Goal: Task Accomplishment & Management: Use online tool/utility

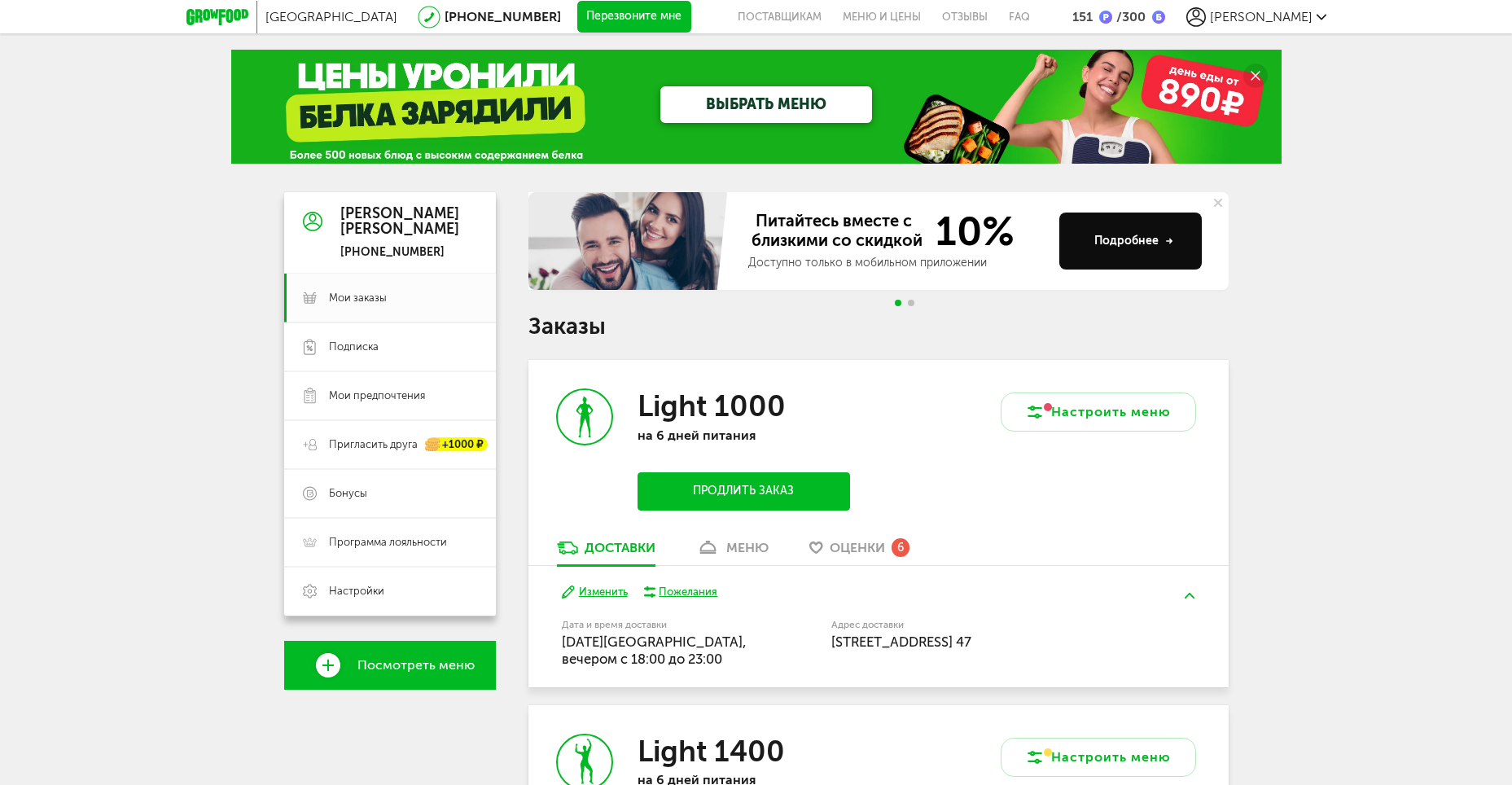
click at [577, 14] on button "Перезвоните мне" at bounding box center [634, 17] width 114 height 32
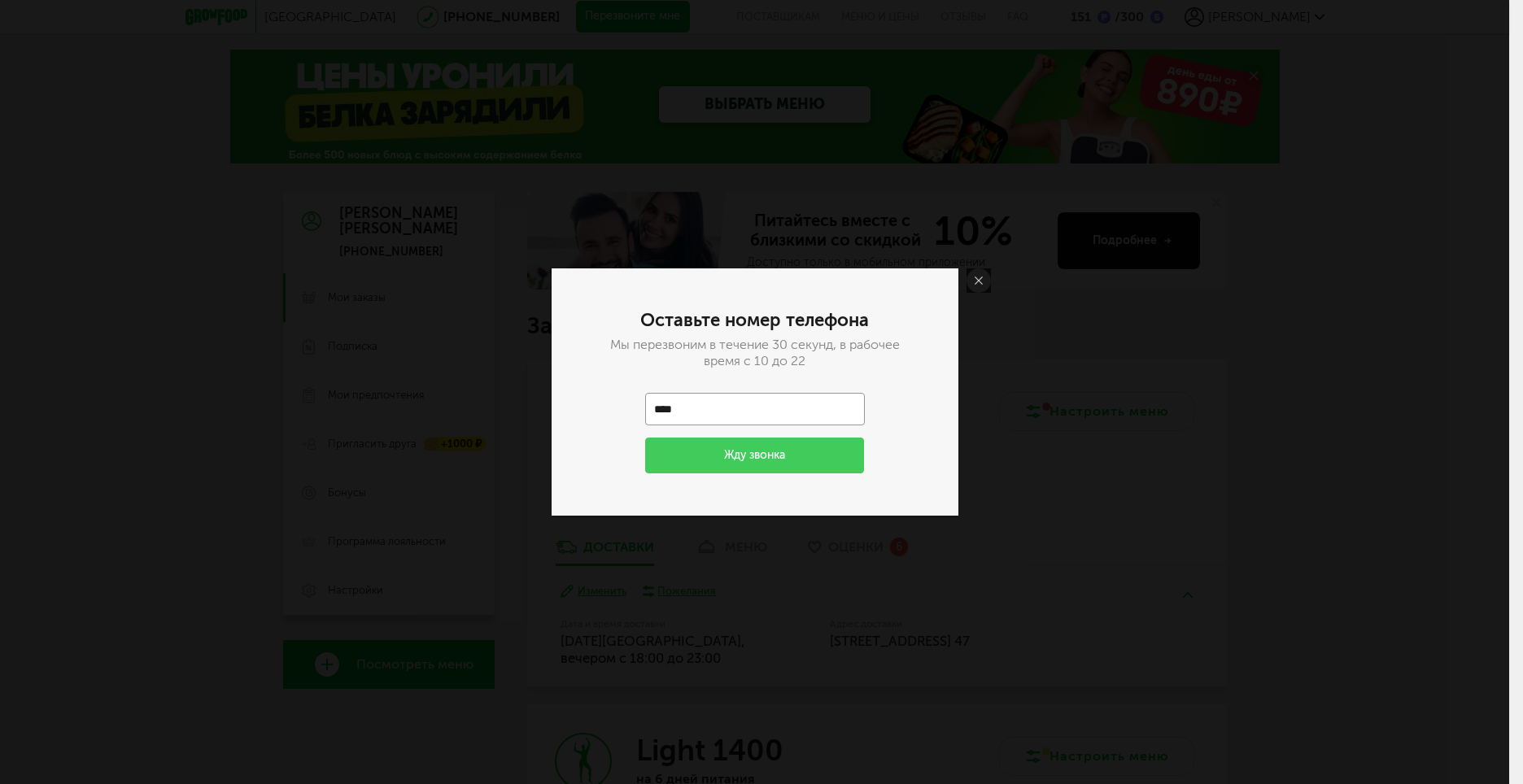
type input "**********"
click at [738, 454] on button "Жду звонка" at bounding box center [755, 455] width 220 height 36
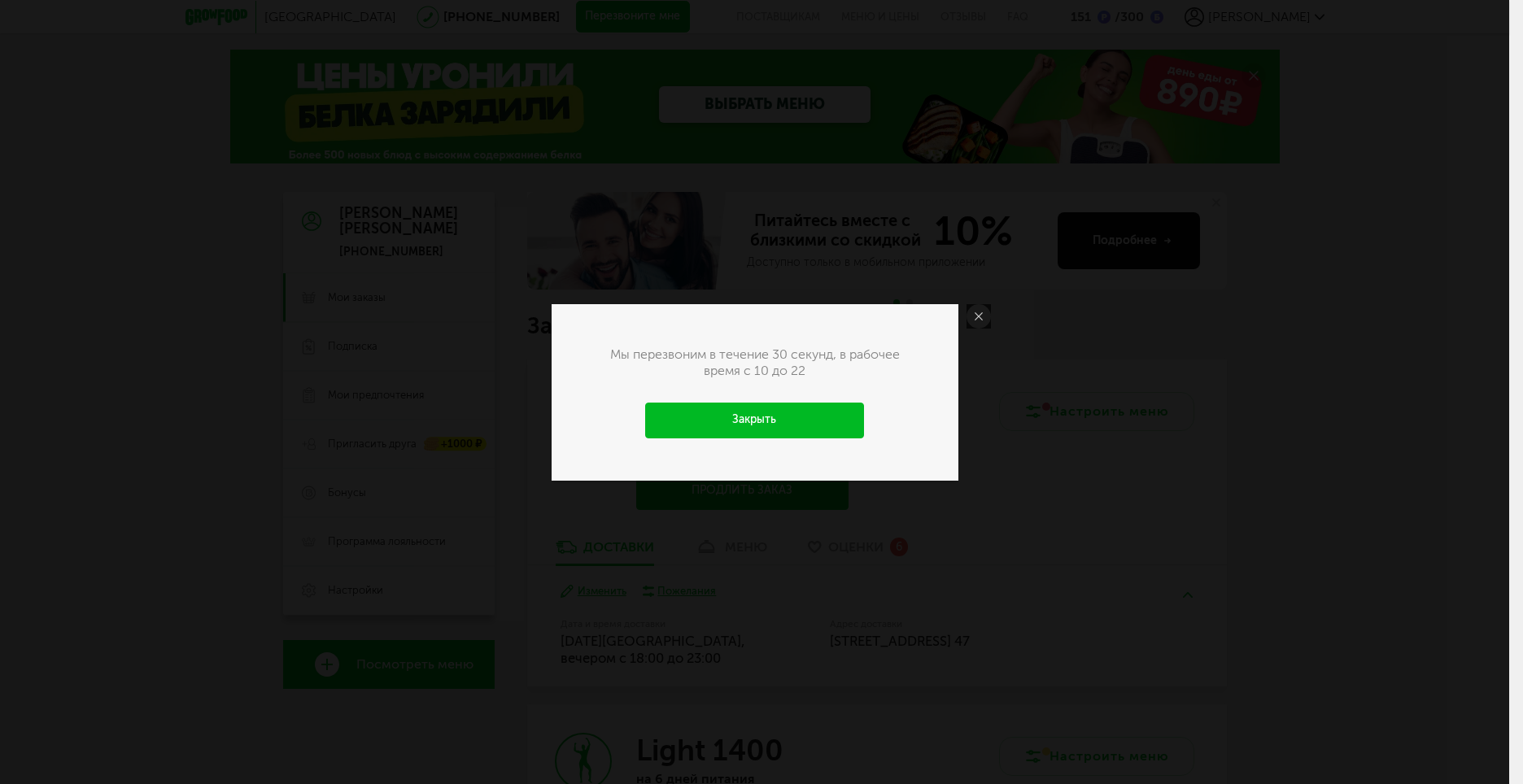
click at [765, 433] on link "Закрыть" at bounding box center [755, 420] width 220 height 36
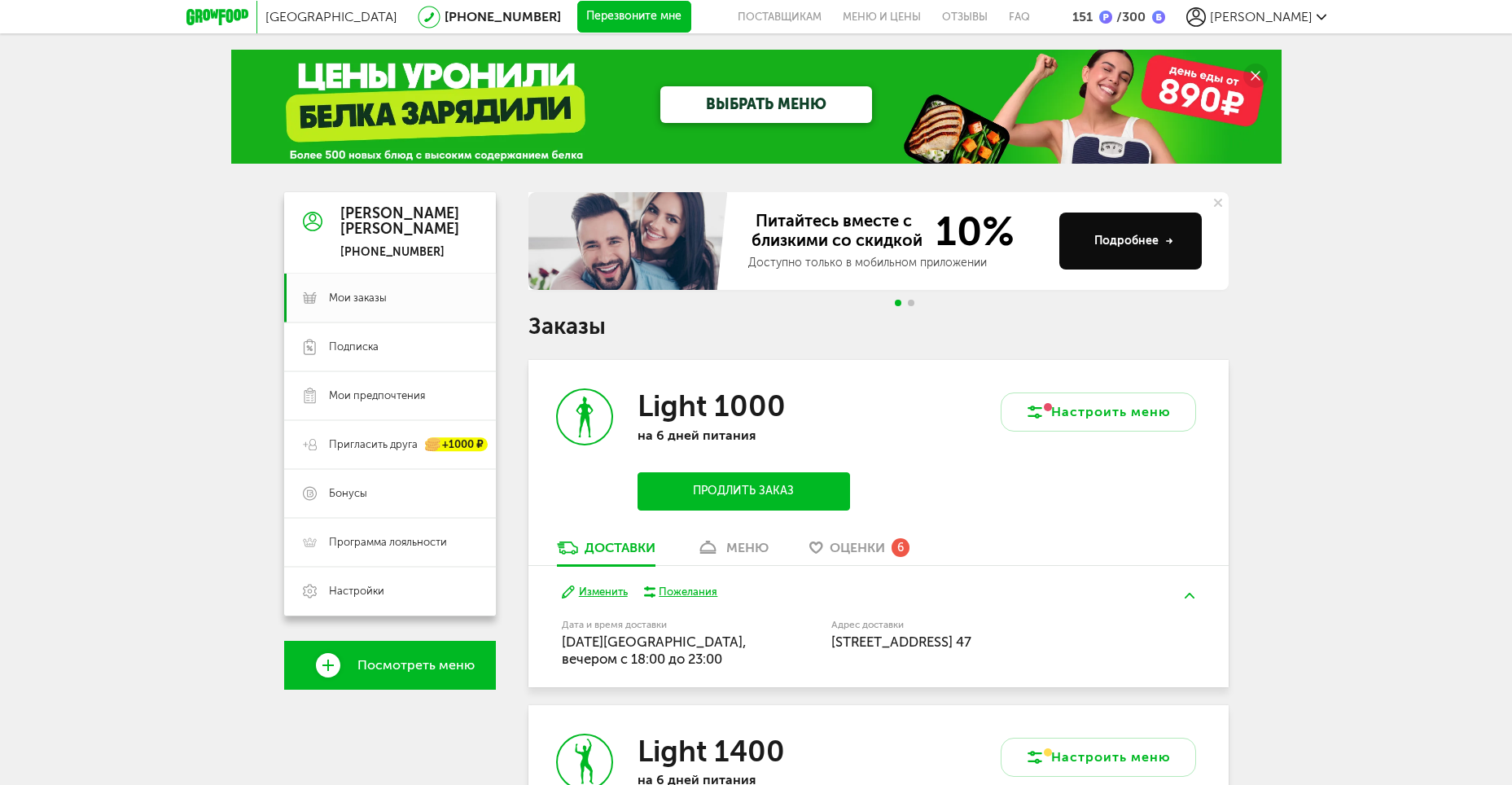
click at [718, 547] on icon at bounding box center [707, 547] width 24 height 14
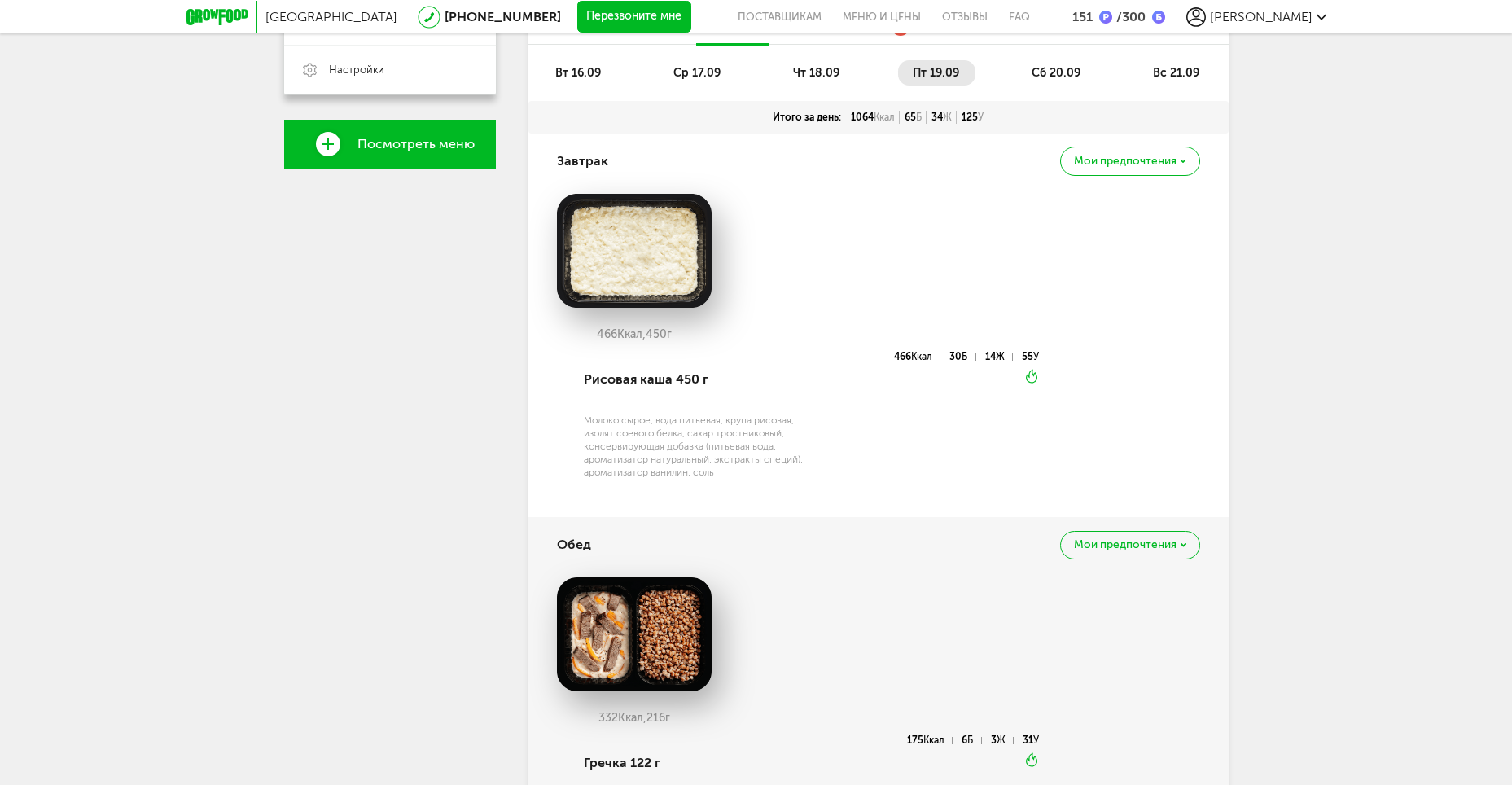
scroll to position [482, 0]
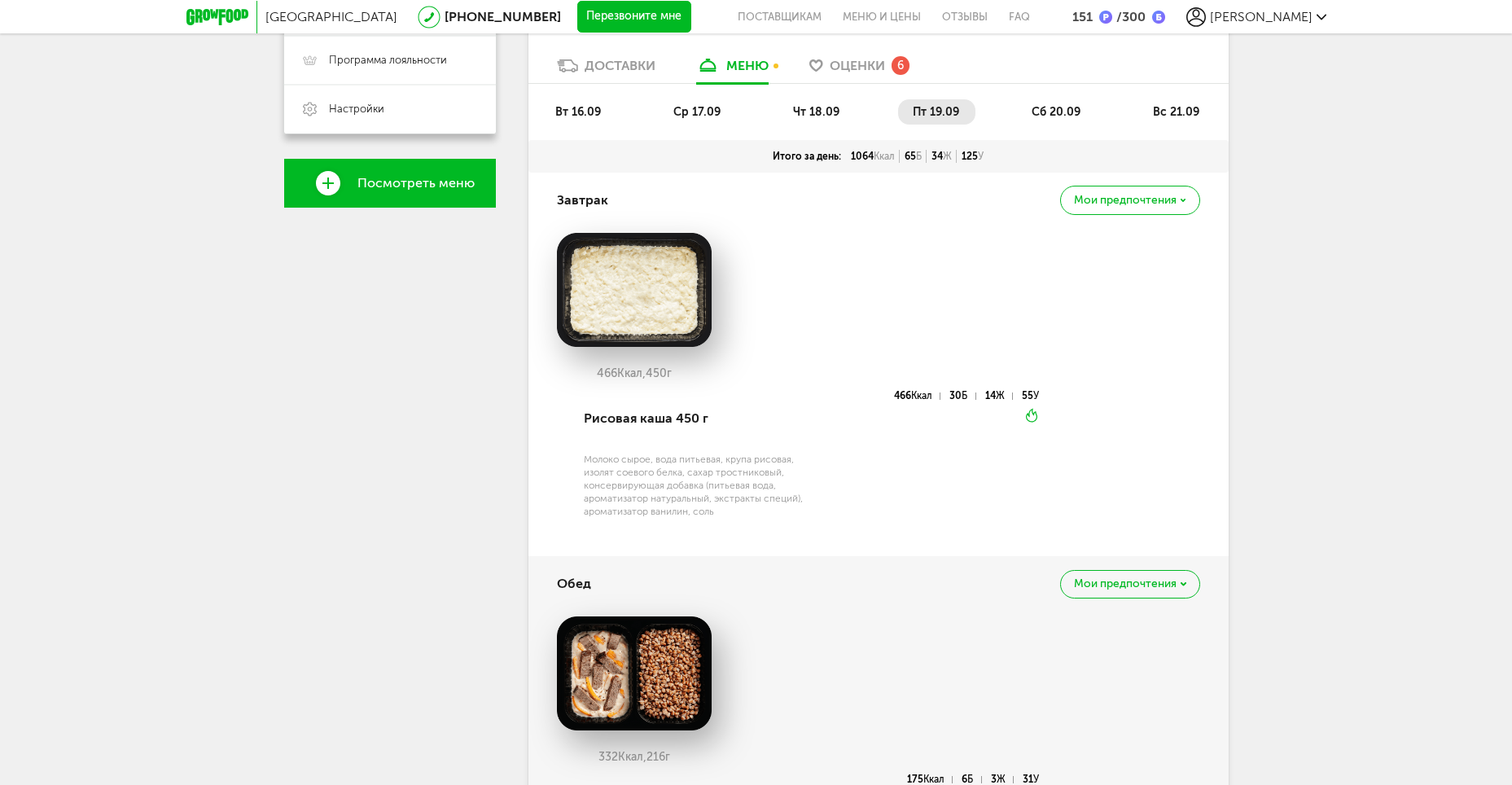
click at [1059, 107] on span "сб 20.09" at bounding box center [1055, 112] width 49 height 14
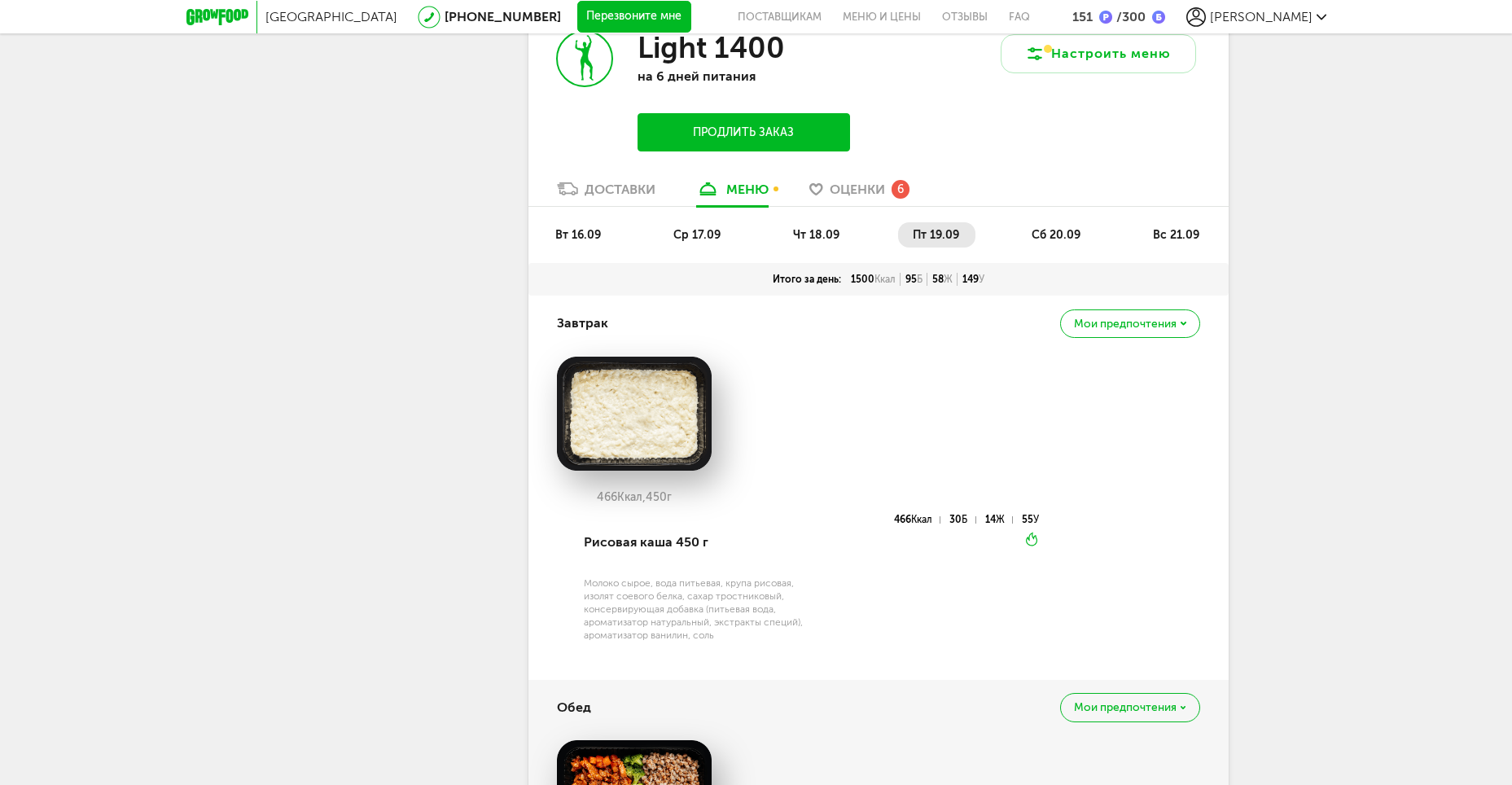
scroll to position [2517, 0]
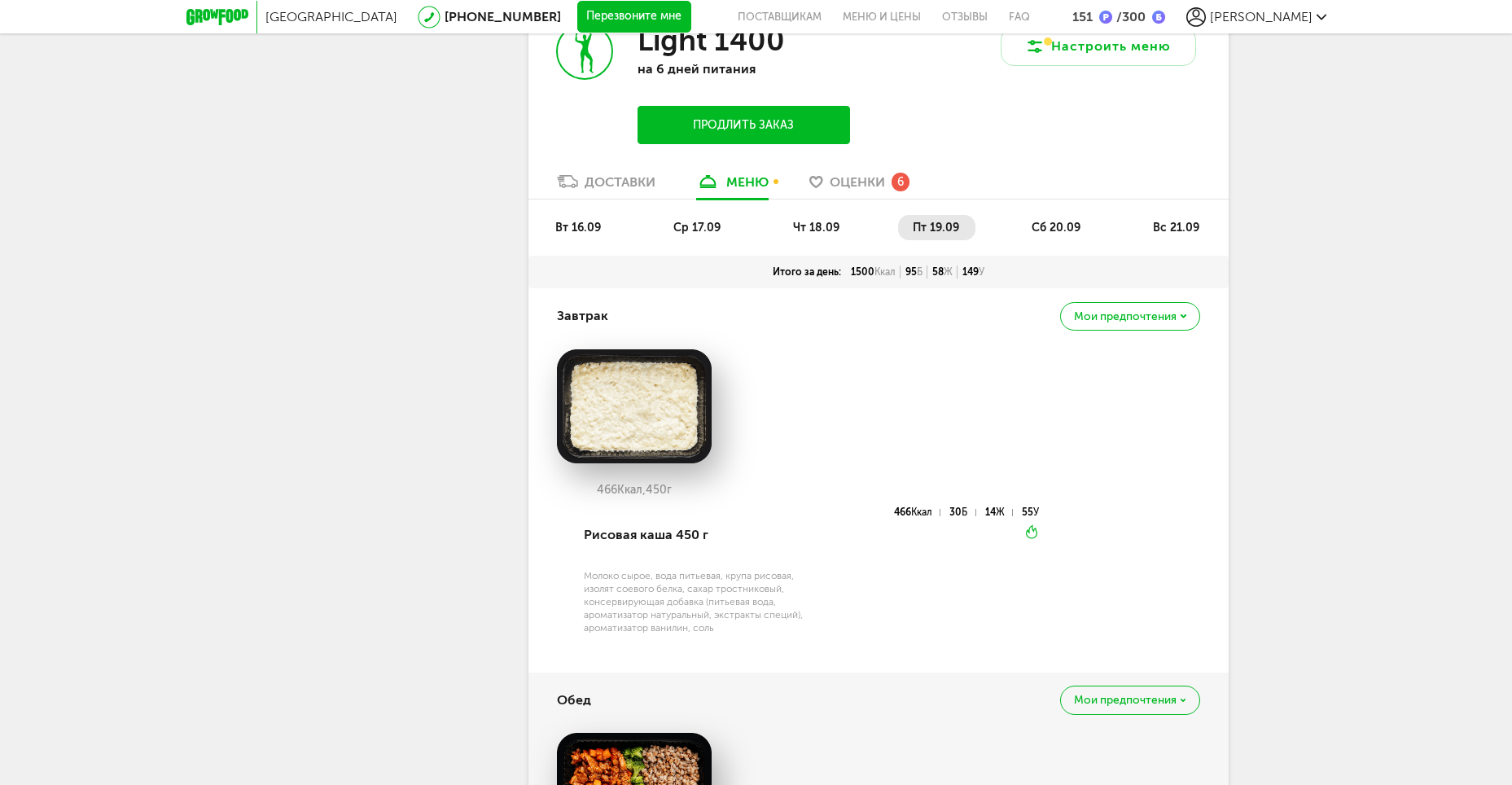
click at [1031, 235] on span "сб 20.09" at bounding box center [1055, 228] width 49 height 14
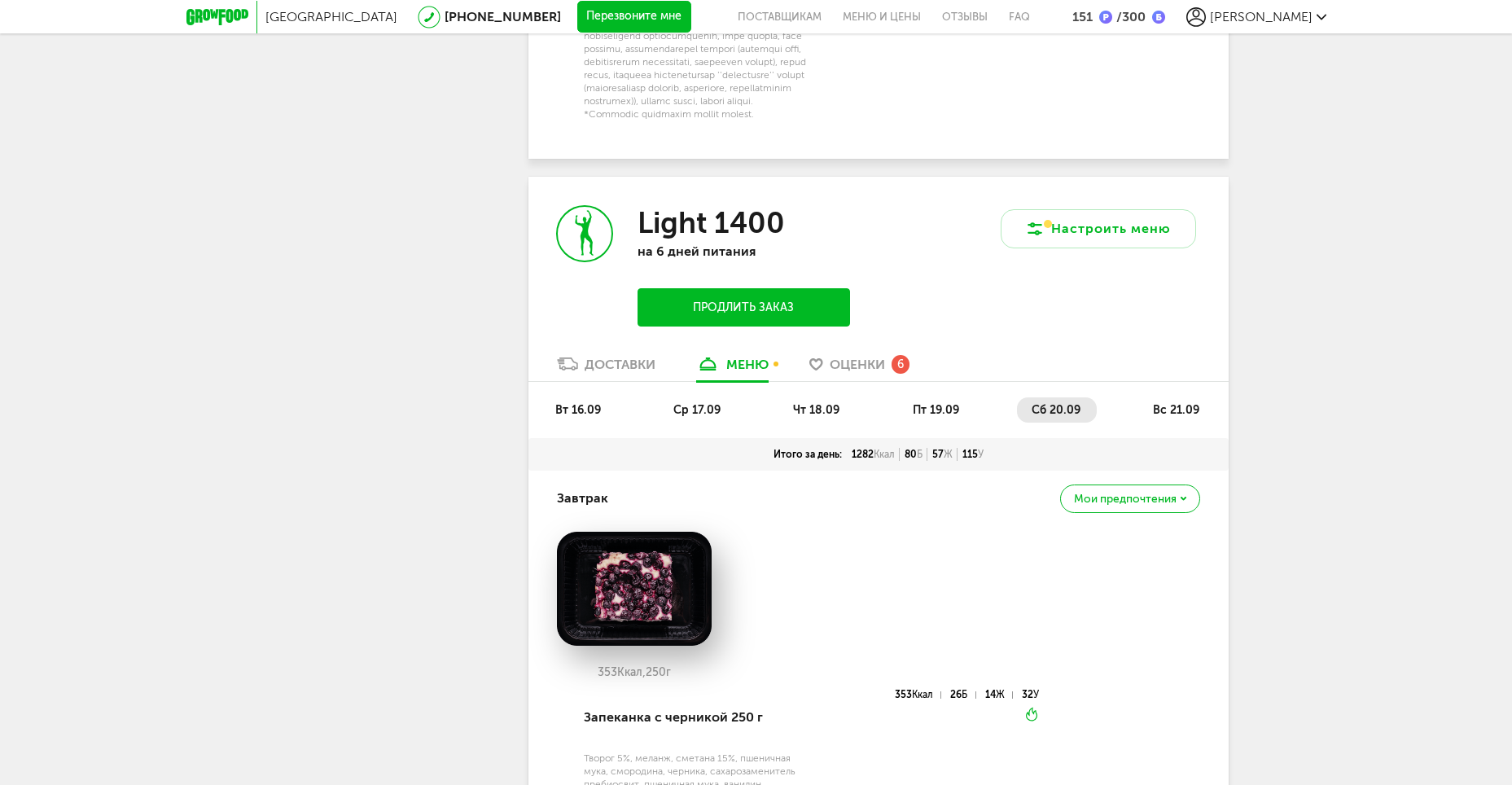
scroll to position [2436, 0]
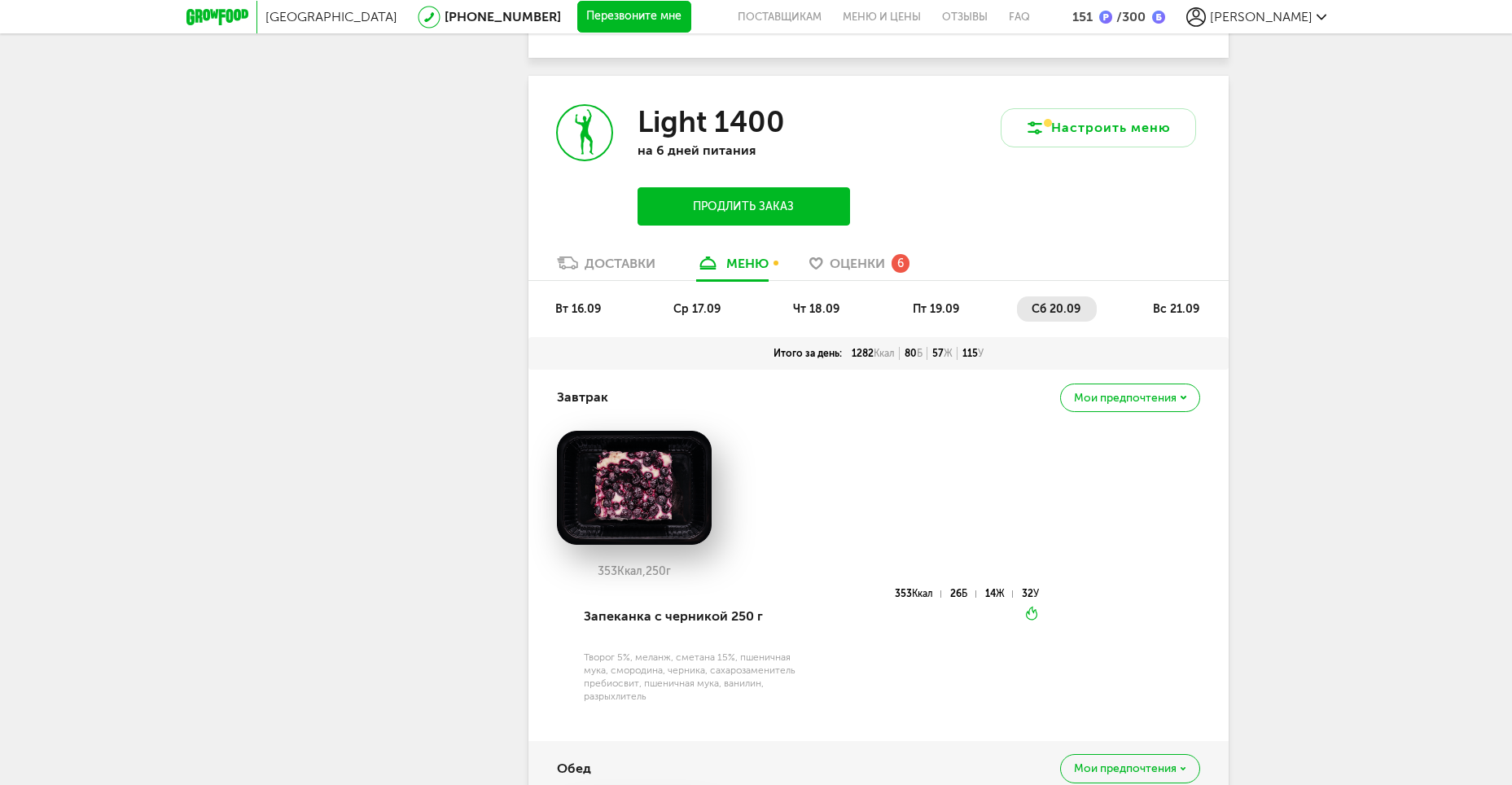
click at [1183, 337] on div "вт 16.09 ср 17.09 чт 18.09 пт 19.09 сб 20.09 вс 21.09" at bounding box center [878, 309] width 700 height 56
click at [1183, 321] on li "вс 21.09" at bounding box center [1177, 308] width 78 height 25
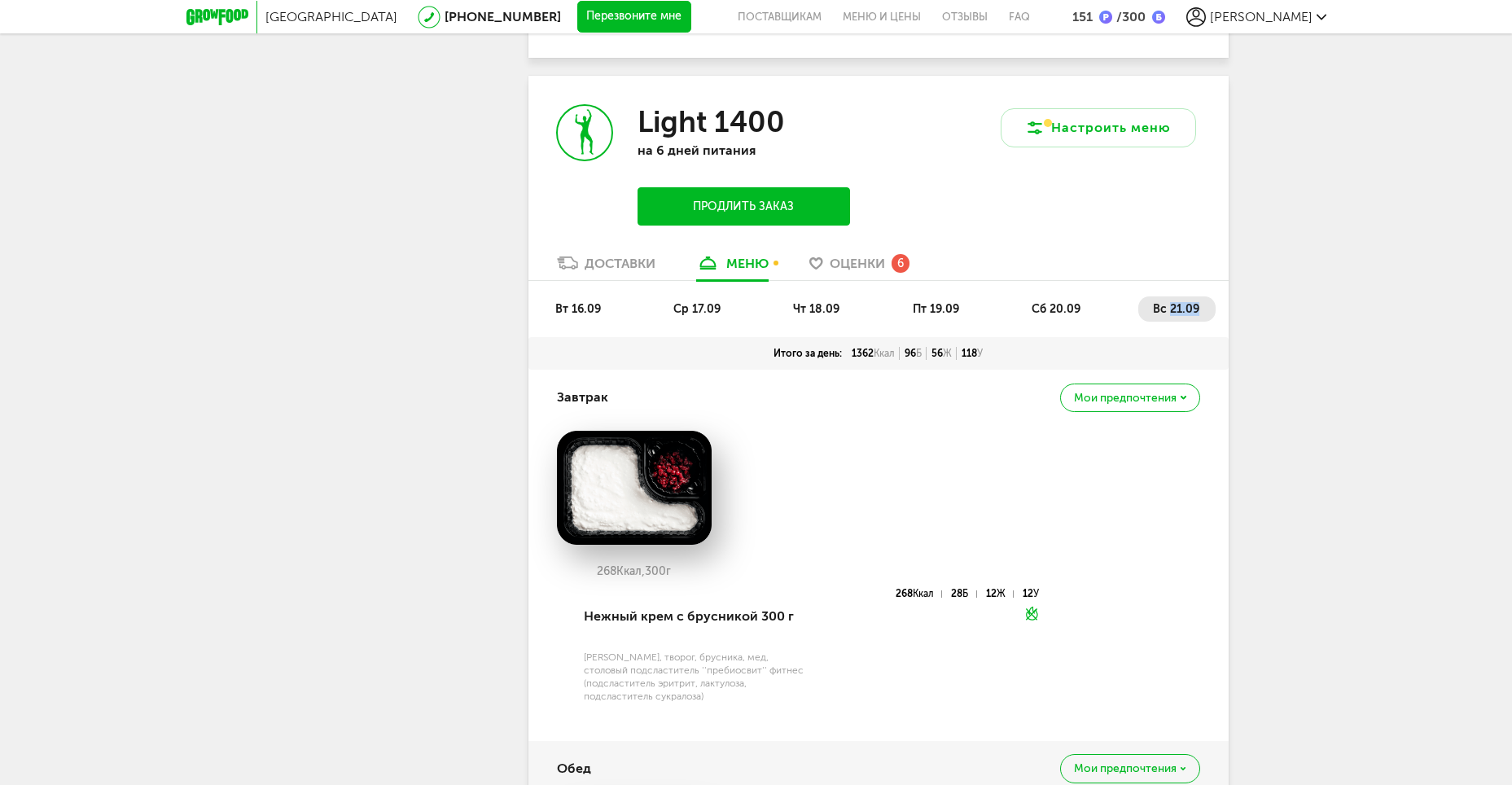
click at [1183, 321] on li "вс 21.09" at bounding box center [1177, 308] width 78 height 25
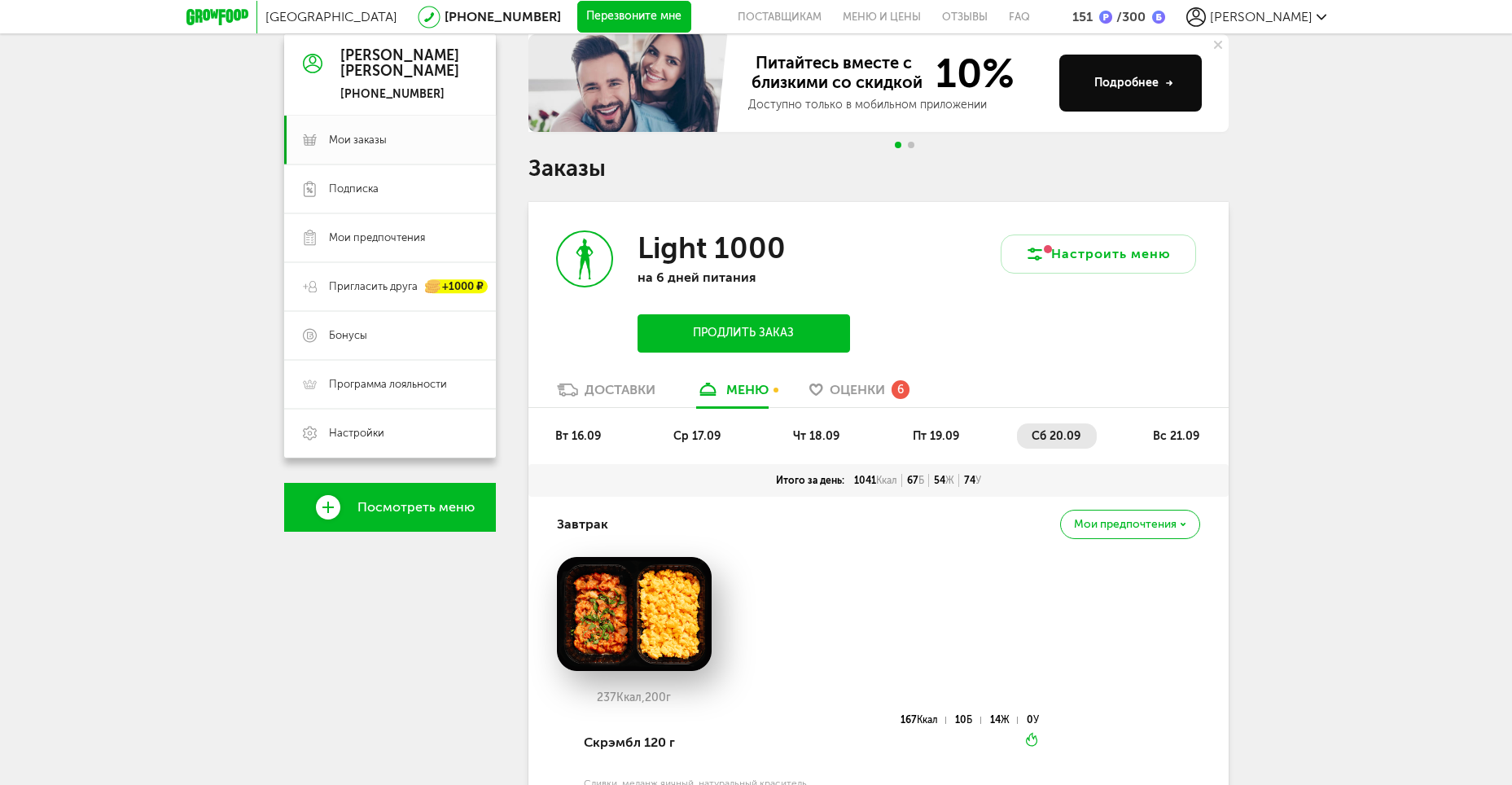
scroll to position [156, 0]
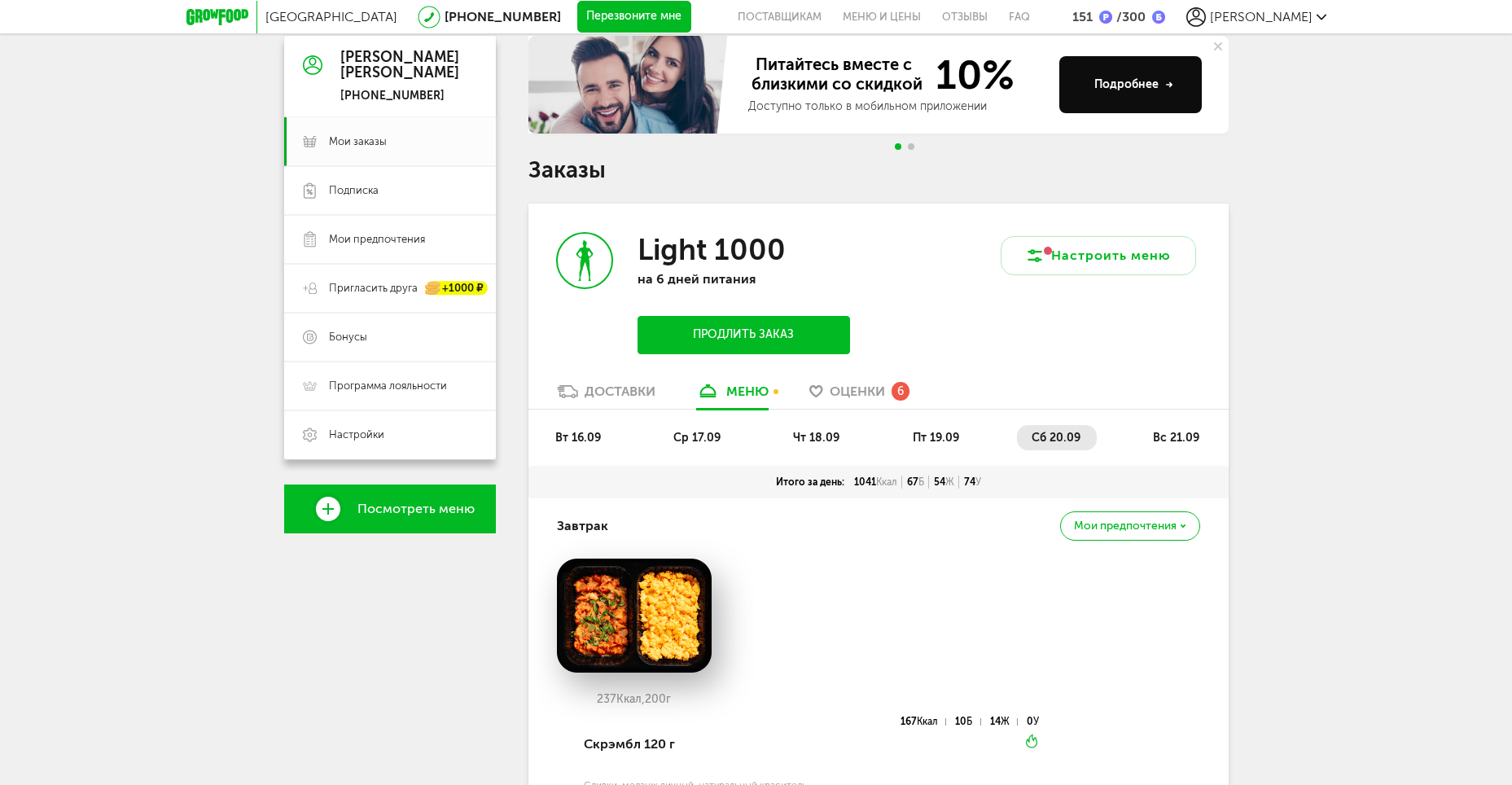
click at [1187, 440] on span "вс 21.09" at bounding box center [1175, 437] width 46 height 14
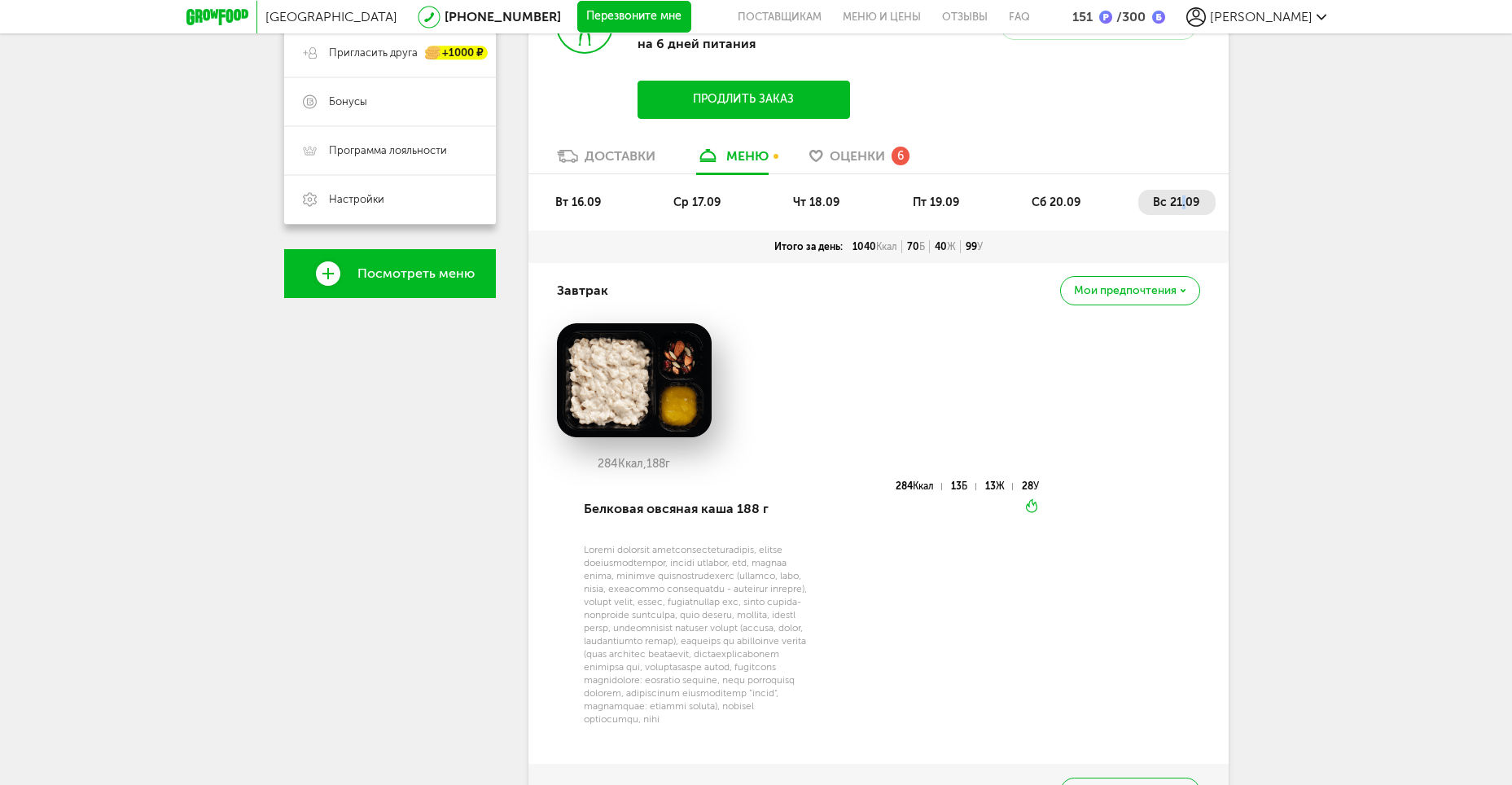
scroll to position [401, 0]
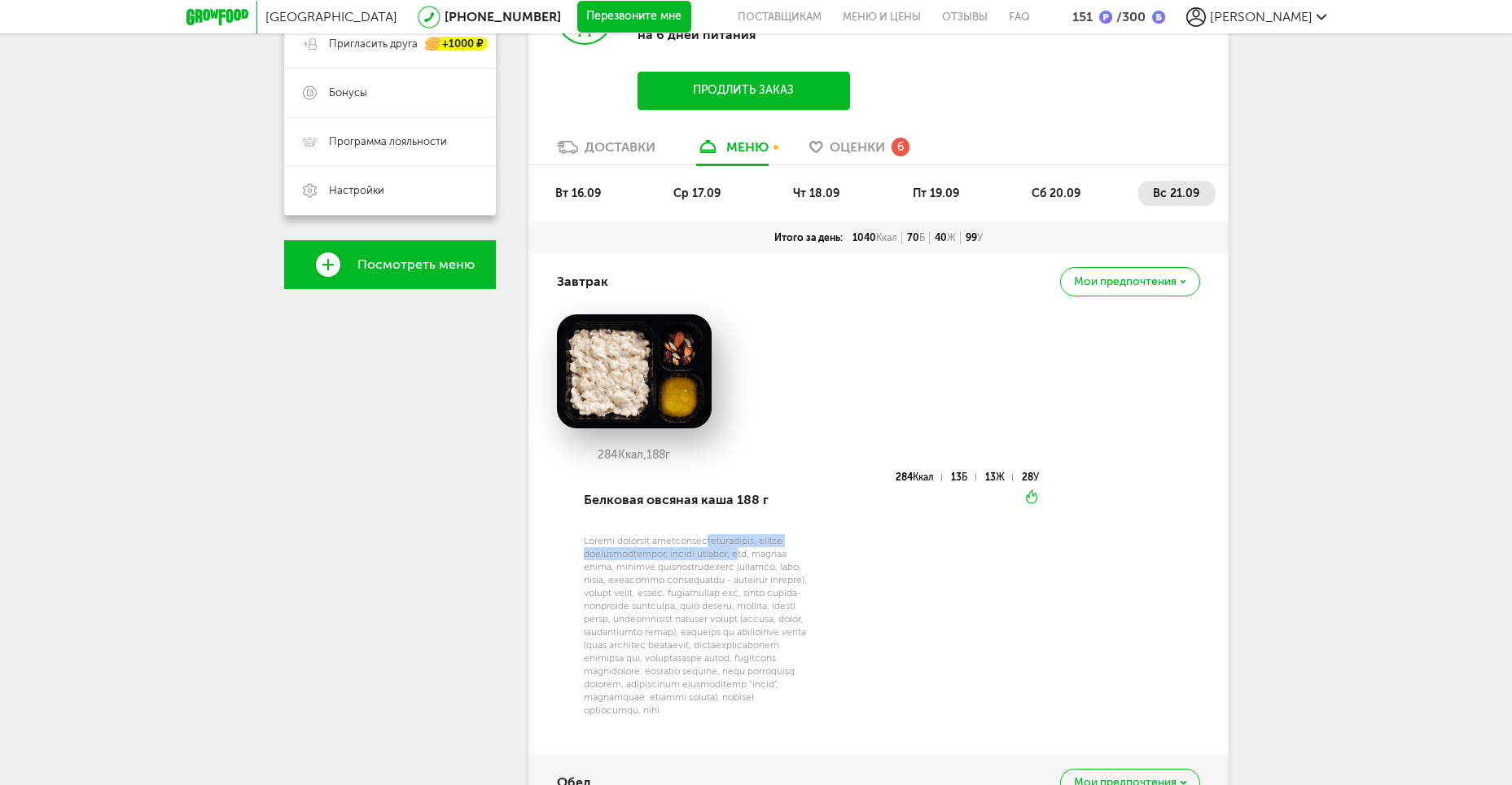
drag, startPoint x: 790, startPoint y: 556, endPoint x: 717, endPoint y: 547, distance: 73.6
click at [717, 547] on div at bounding box center [697, 625] width 225 height 182
click at [684, 554] on div at bounding box center [697, 625] width 225 height 182
drag, startPoint x: 683, startPoint y: 554, endPoint x: 543, endPoint y: 535, distance: 141.3
click at [543, 535] on div "Завтрак [PERSON_NAME] предпочтения 284 Ккал, 188 г Белковая овсяная каша 188 г …" at bounding box center [878, 504] width 700 height 500
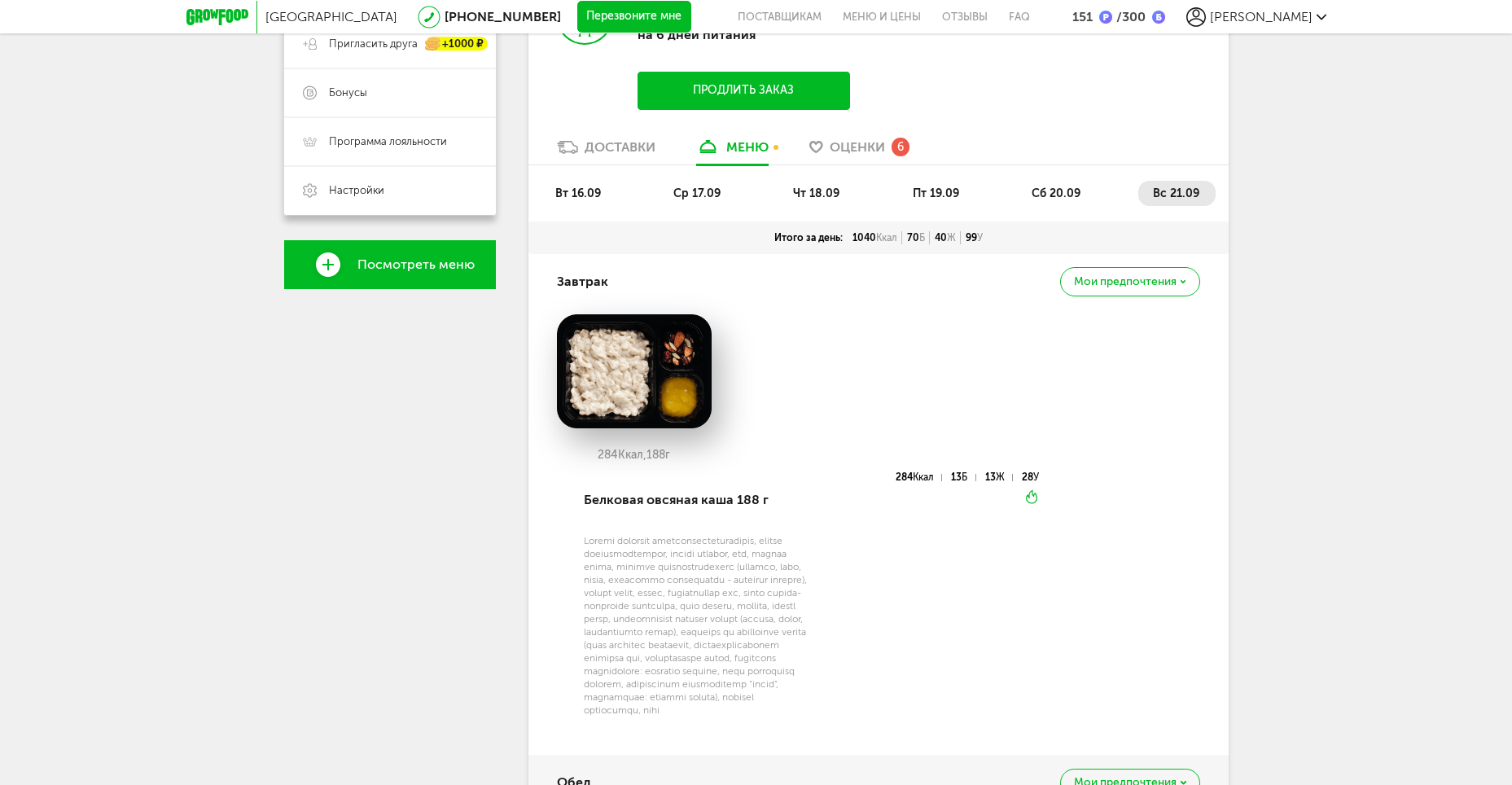
click at [766, 589] on div at bounding box center [697, 625] width 225 height 182
drag, startPoint x: 657, startPoint y: 618, endPoint x: 645, endPoint y: 618, distance: 12.0
click at [645, 618] on div at bounding box center [697, 625] width 225 height 182
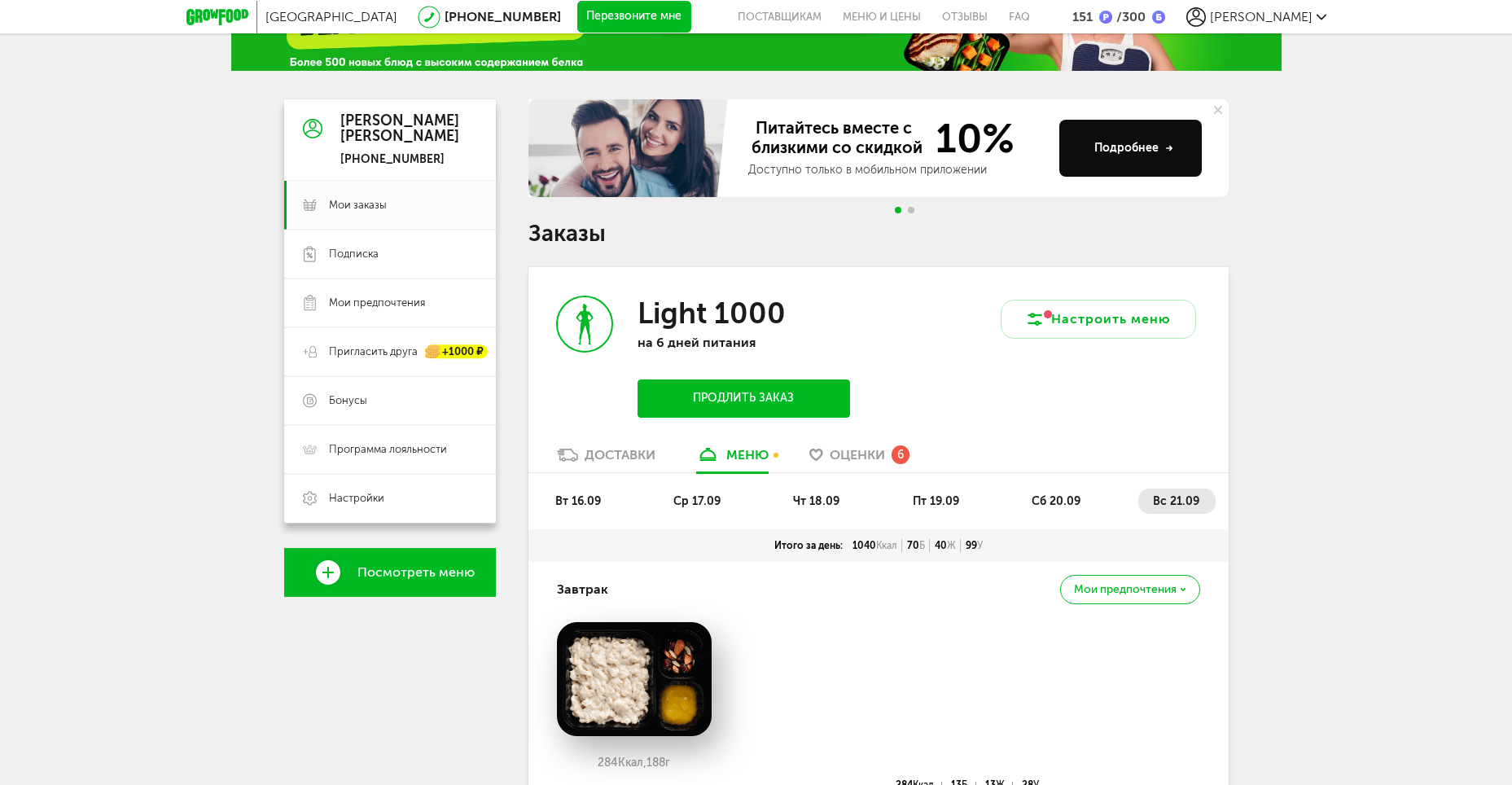
scroll to position [0, 0]
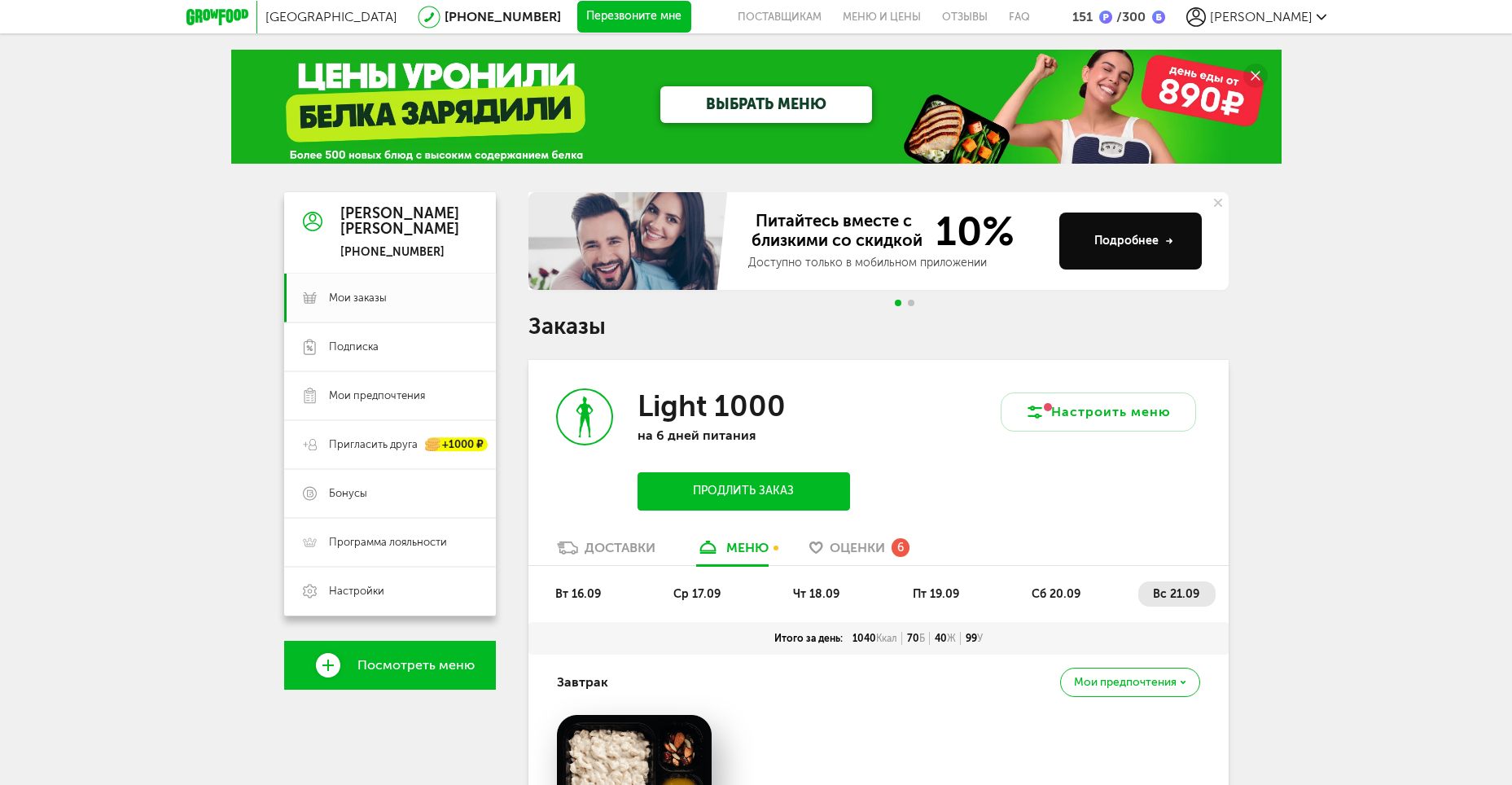
click at [292, 72] on div "ВЫБРАТЬ МЕНЮ" at bounding box center [756, 107] width 1050 height 114
click at [304, 67] on div "ВЫБРАТЬ МЕНЮ" at bounding box center [756, 107] width 1050 height 114
click at [210, 20] on icon at bounding box center [217, 17] width 62 height 17
